Goal: Check status: Check status

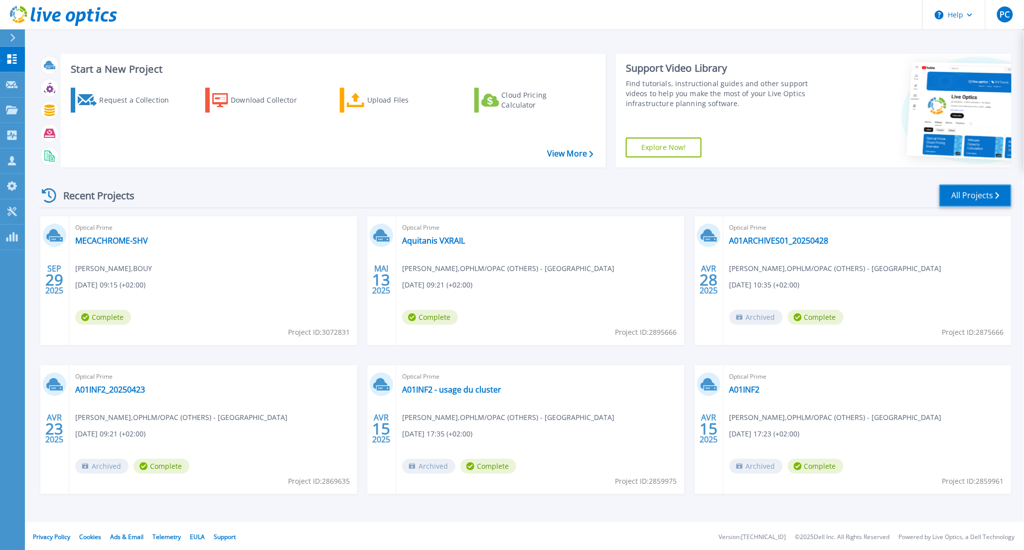
click at [976, 191] on link "All Projects" at bounding box center [976, 195] width 72 height 22
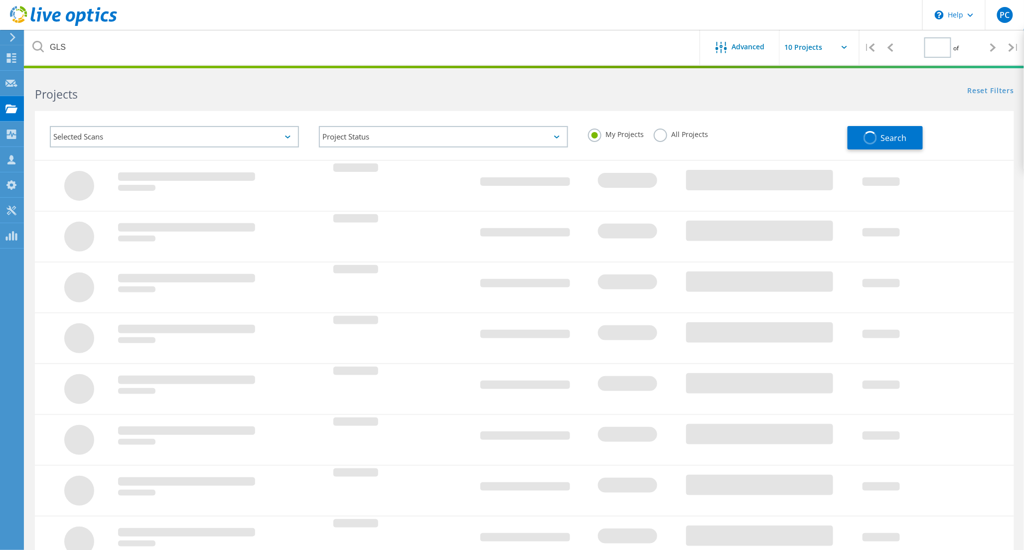
type input "1"
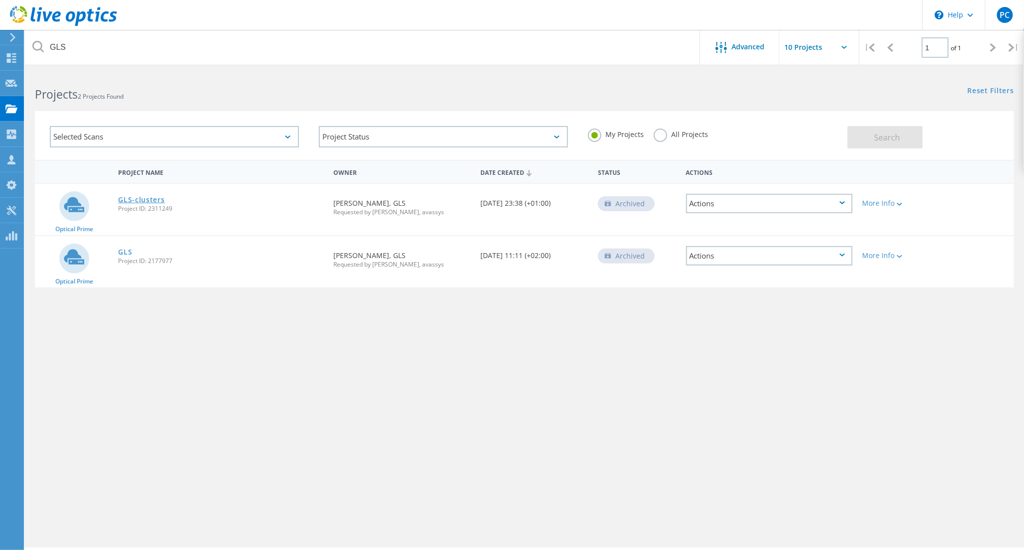
click at [142, 197] on link "GLS-clusters" at bounding box center [141, 199] width 46 height 7
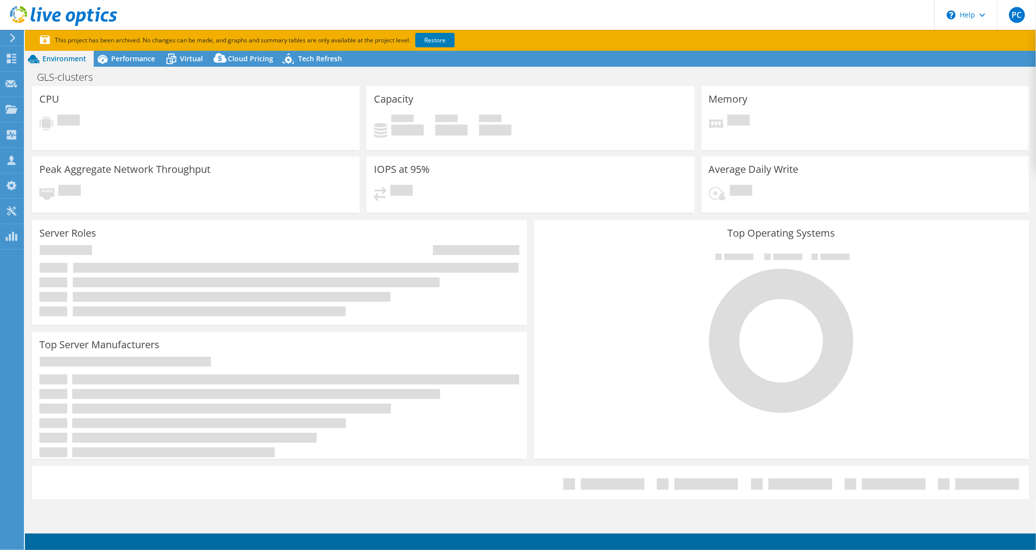
select select "EUFrankfurt"
select select "USD"
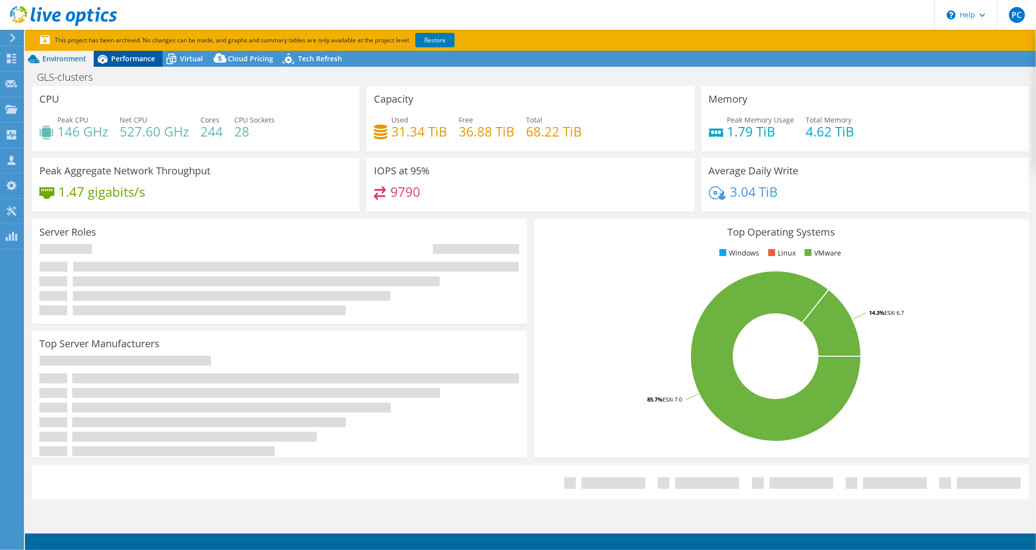
click at [135, 61] on span "Performance" at bounding box center [133, 58] width 44 height 9
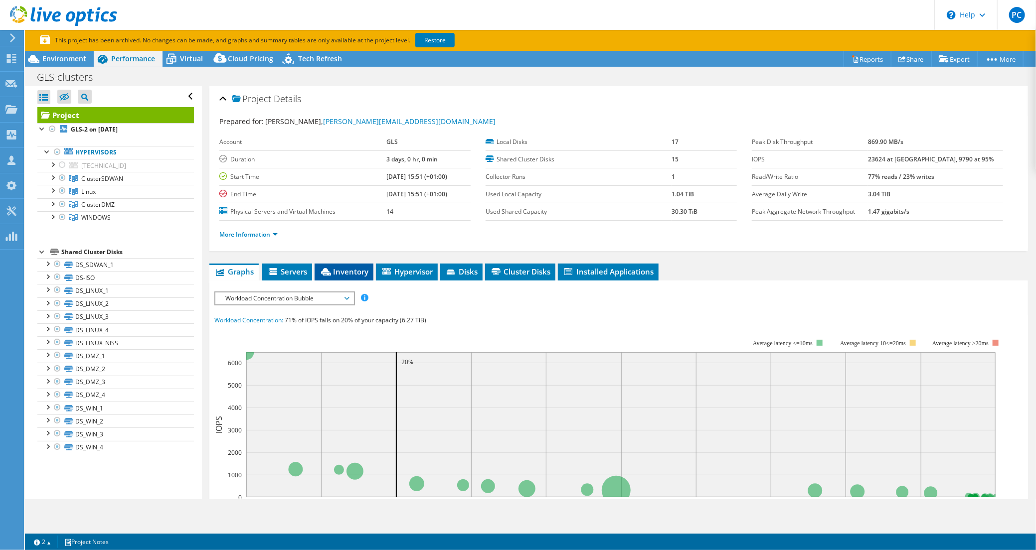
click at [347, 270] on span "Inventory" at bounding box center [344, 272] width 49 height 10
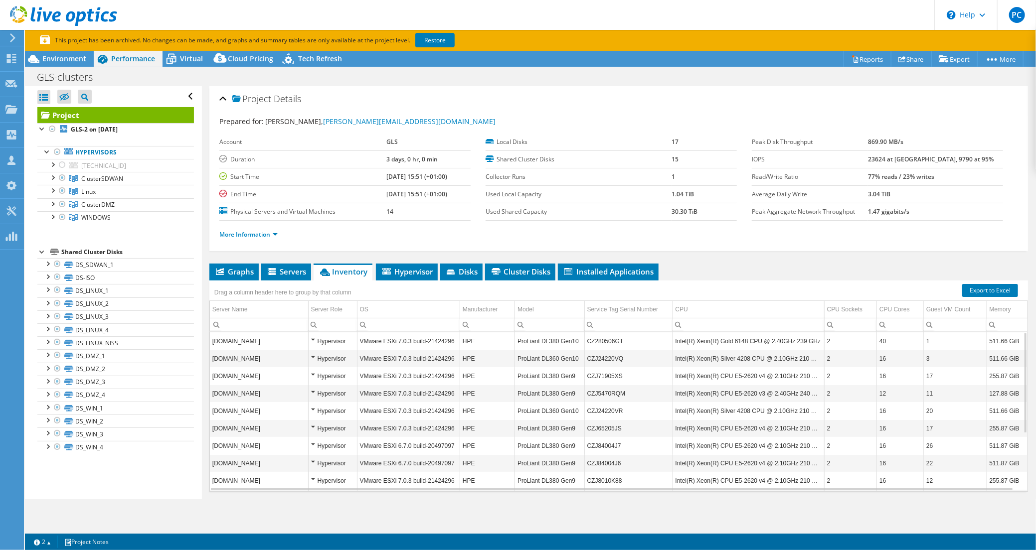
click at [777, 378] on td "Intel(R) Xeon(R) CPU E5-2620 v4 @ 2.10GHz 210 GHz" at bounding box center [749, 375] width 152 height 17
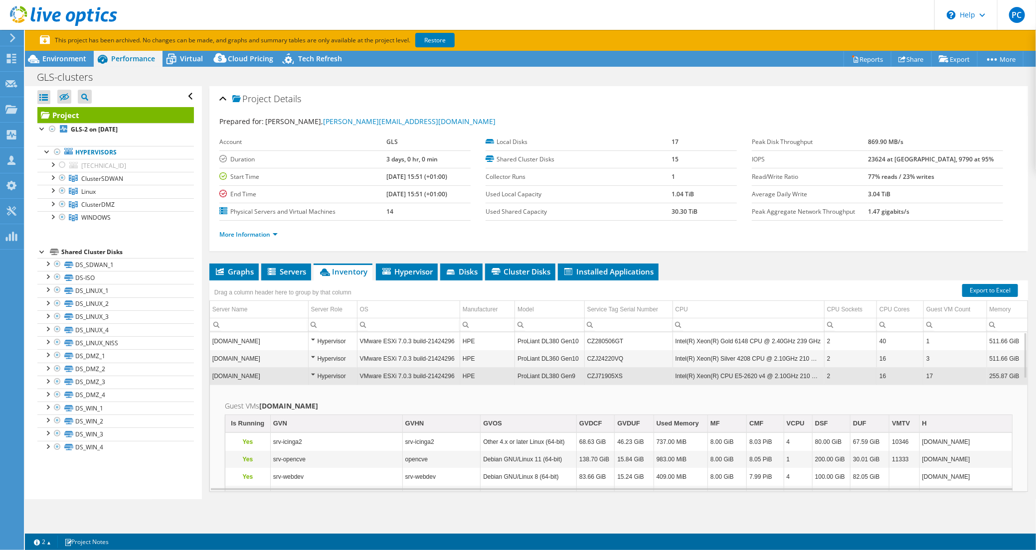
click at [777, 378] on td "Intel(R) Xeon(R) CPU E5-2620 v4 @ 2.10GHz 210 GHz" at bounding box center [749, 375] width 152 height 17
